Goal: Transaction & Acquisition: Purchase product/service

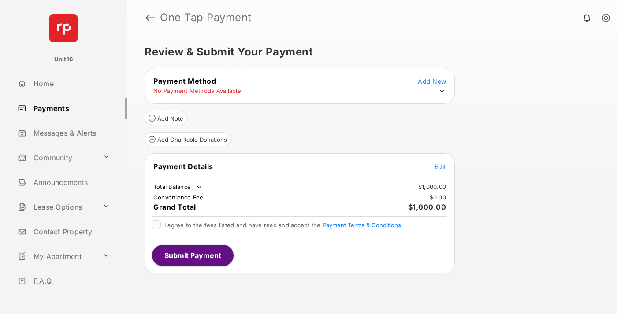
click at [440, 171] on span "Edit" at bounding box center [440, 166] width 11 height 7
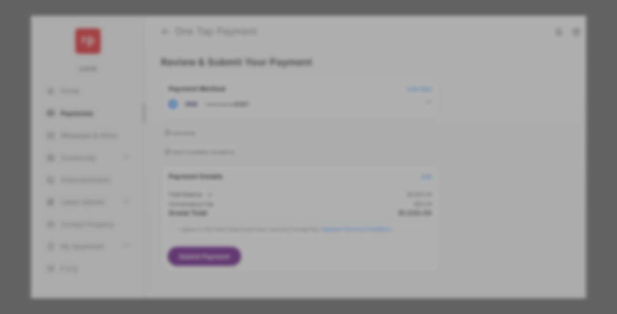
click at [292, 173] on div "Other Amount" at bounding box center [292, 177] width 143 height 15
type input "****"
click at [279, 234] on button "Save" at bounding box center [279, 233] width 44 height 21
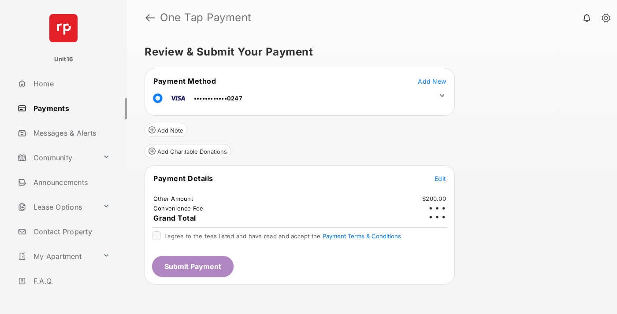
click at [442, 96] on icon at bounding box center [442, 96] width 8 height 8
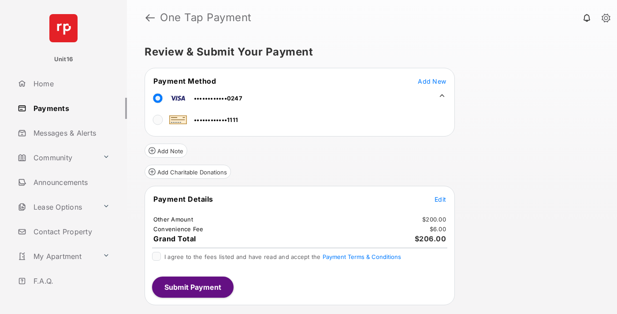
click at [440, 199] on span "Edit" at bounding box center [440, 199] width 11 height 7
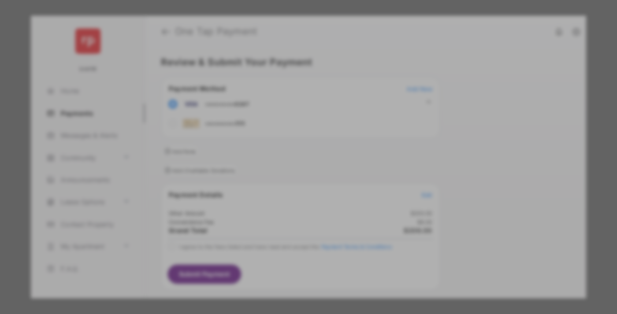
click at [279, 245] on button "Save" at bounding box center [279, 246] width 44 height 21
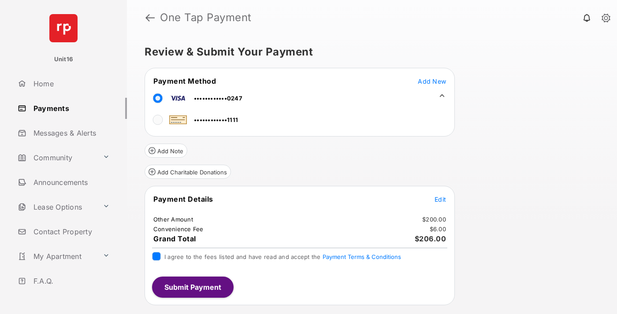
click at [192, 287] on button "Submit Payment" at bounding box center [193, 287] width 82 height 21
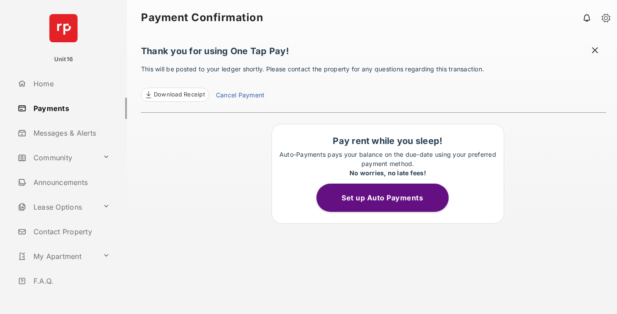
click at [240, 96] on link "Cancel Payment" at bounding box center [240, 95] width 48 height 11
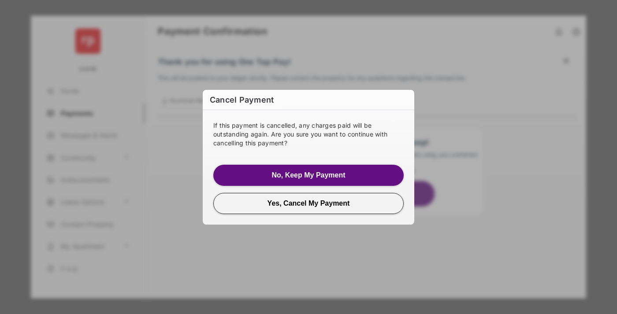
click at [309, 203] on button "Yes, Cancel My Payment" at bounding box center [308, 203] width 190 height 21
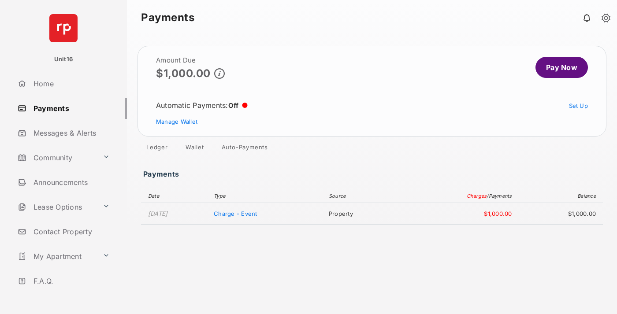
click at [177, 122] on link "Manage Wallet" at bounding box center [176, 121] width 41 height 7
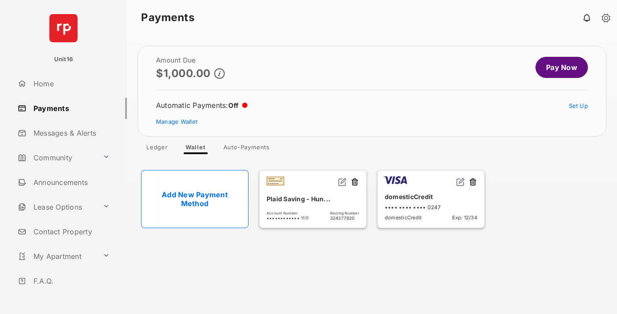
click at [473, 183] on button at bounding box center [473, 183] width 9 height 10
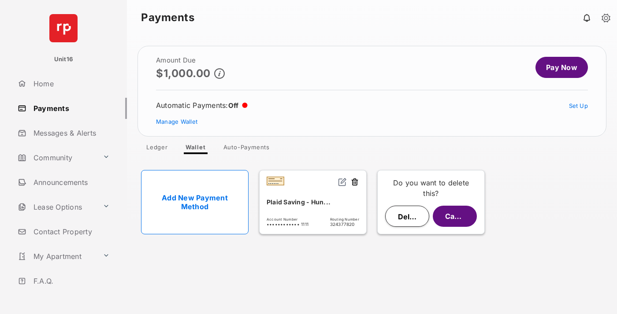
click at [407, 216] on button "Delete" at bounding box center [407, 216] width 44 height 21
